Goal: Task Accomplishment & Management: Manage account settings

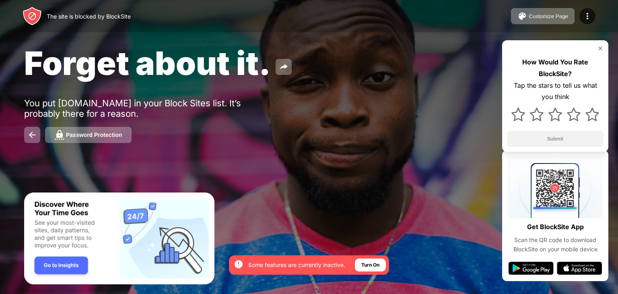
click at [467, 119] on div "Forget about it. You put x.com in your Block Sites list. It’s probably there fo…" at bounding box center [309, 93] width 618 height 186
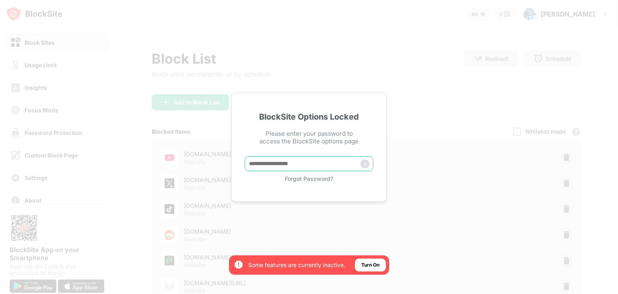
click at [302, 163] on input "text" at bounding box center [308, 163] width 129 height 15
type input "*******"
